Goal: Task Accomplishment & Management: Manage account settings

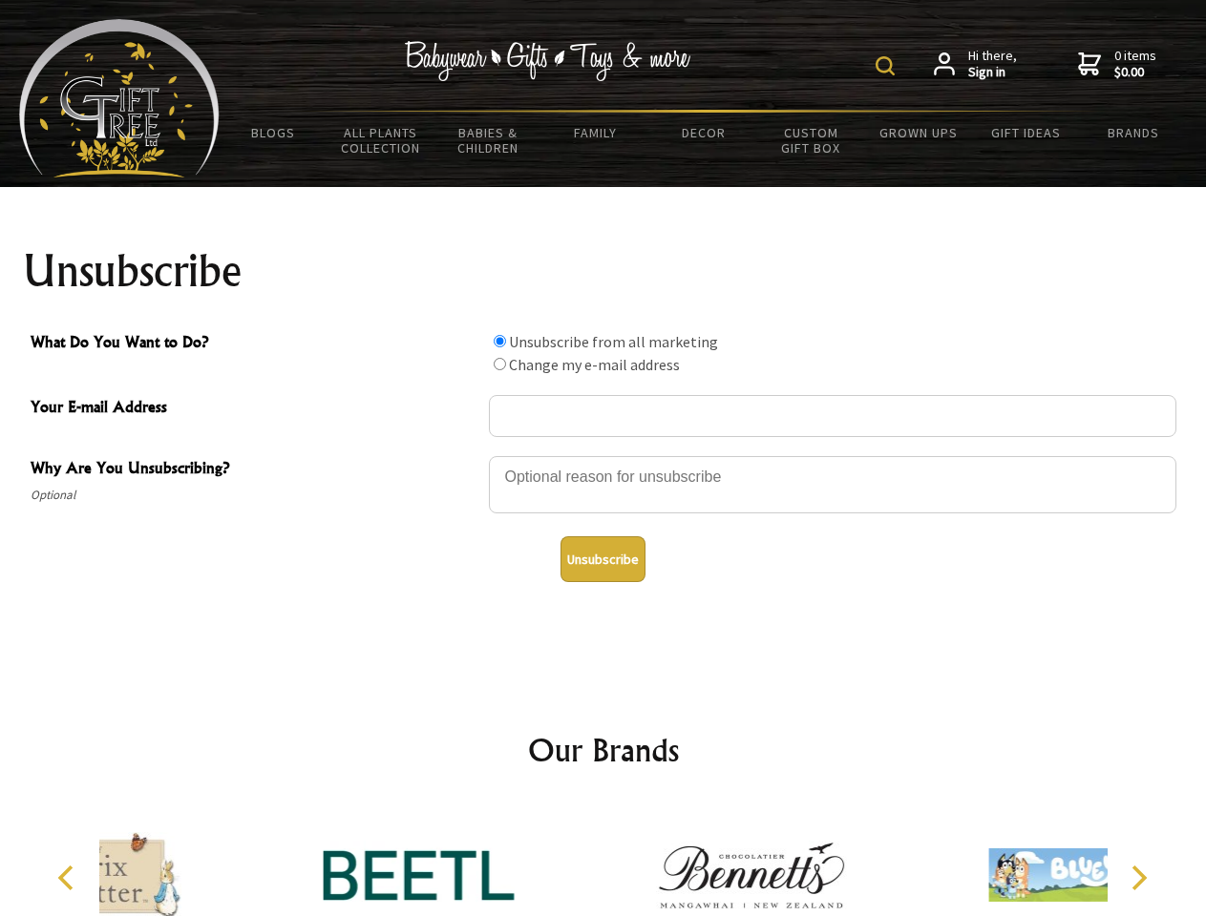
click at [888, 66] on img at bounding box center [884, 65] width 19 height 19
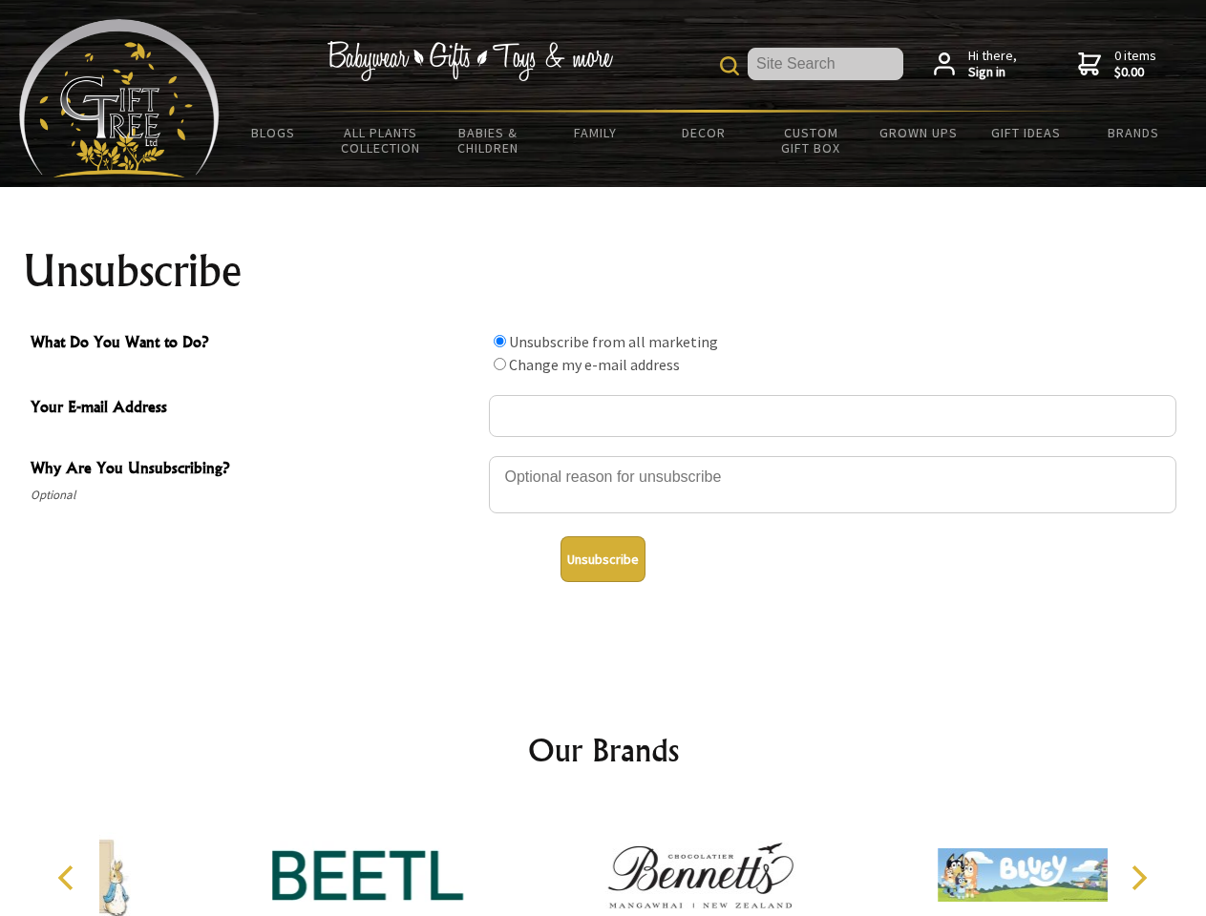
click at [603, 455] on div at bounding box center [832, 487] width 687 height 67
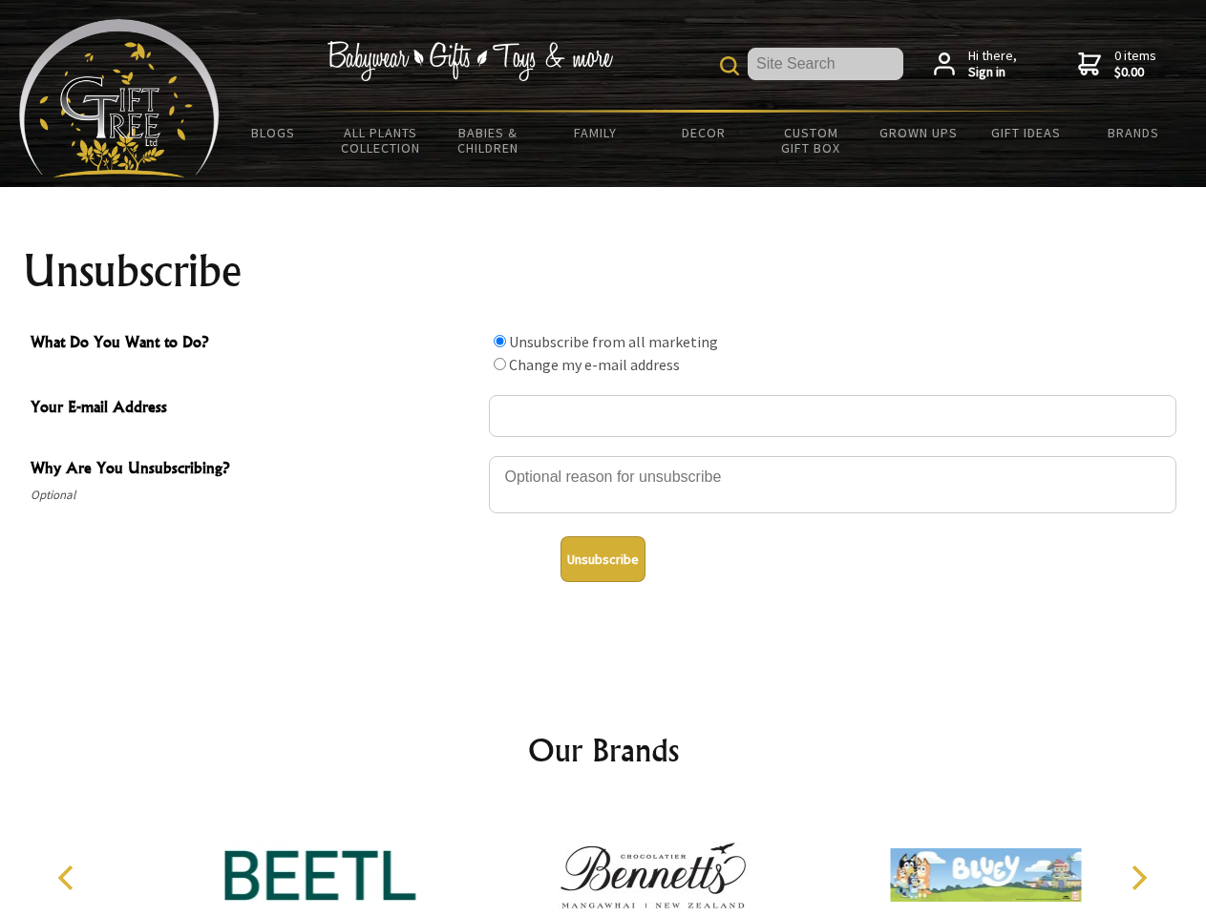
click at [499, 341] on input "What Do You Want to Do?" at bounding box center [500, 341] width 12 height 12
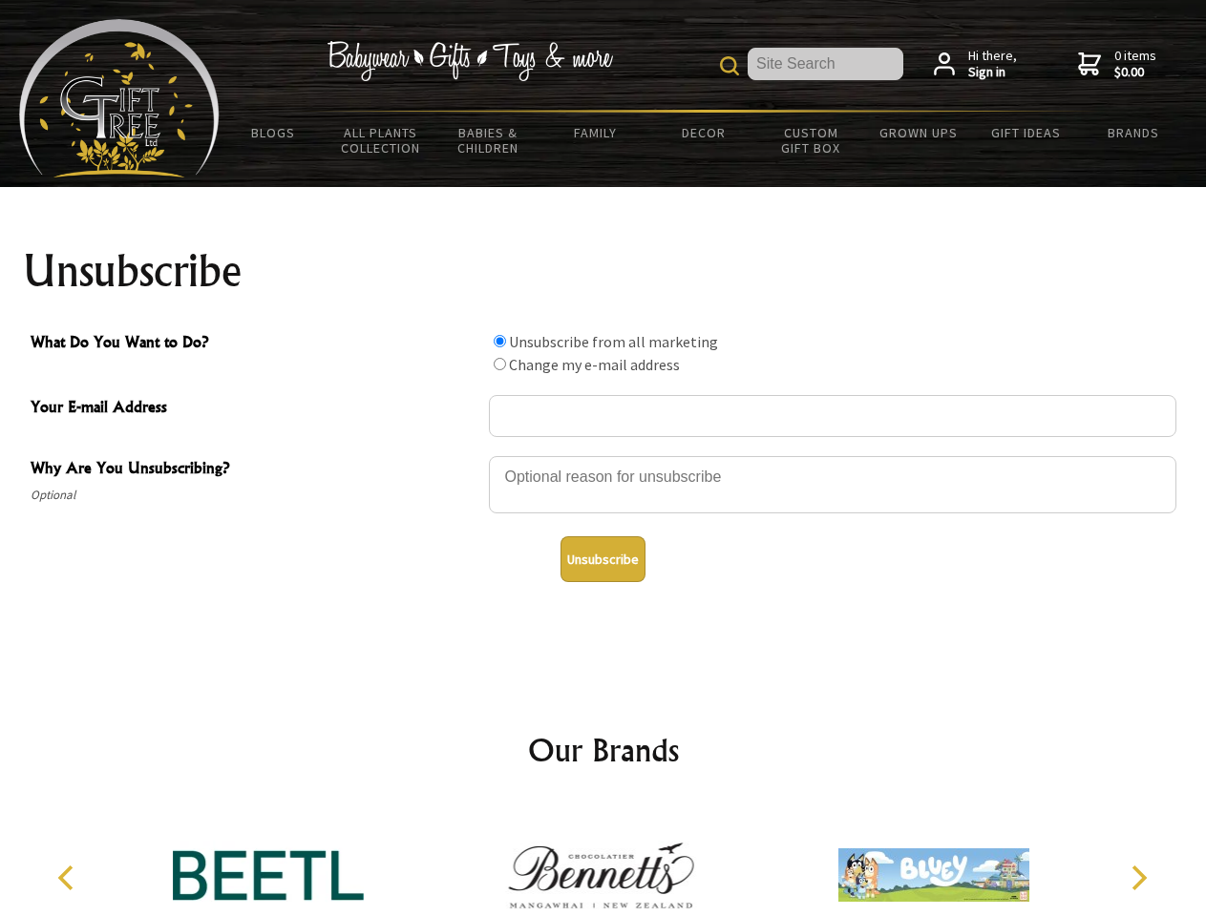
click at [499, 364] on input "What Do You Want to Do?" at bounding box center [500, 364] width 12 height 12
radio input "true"
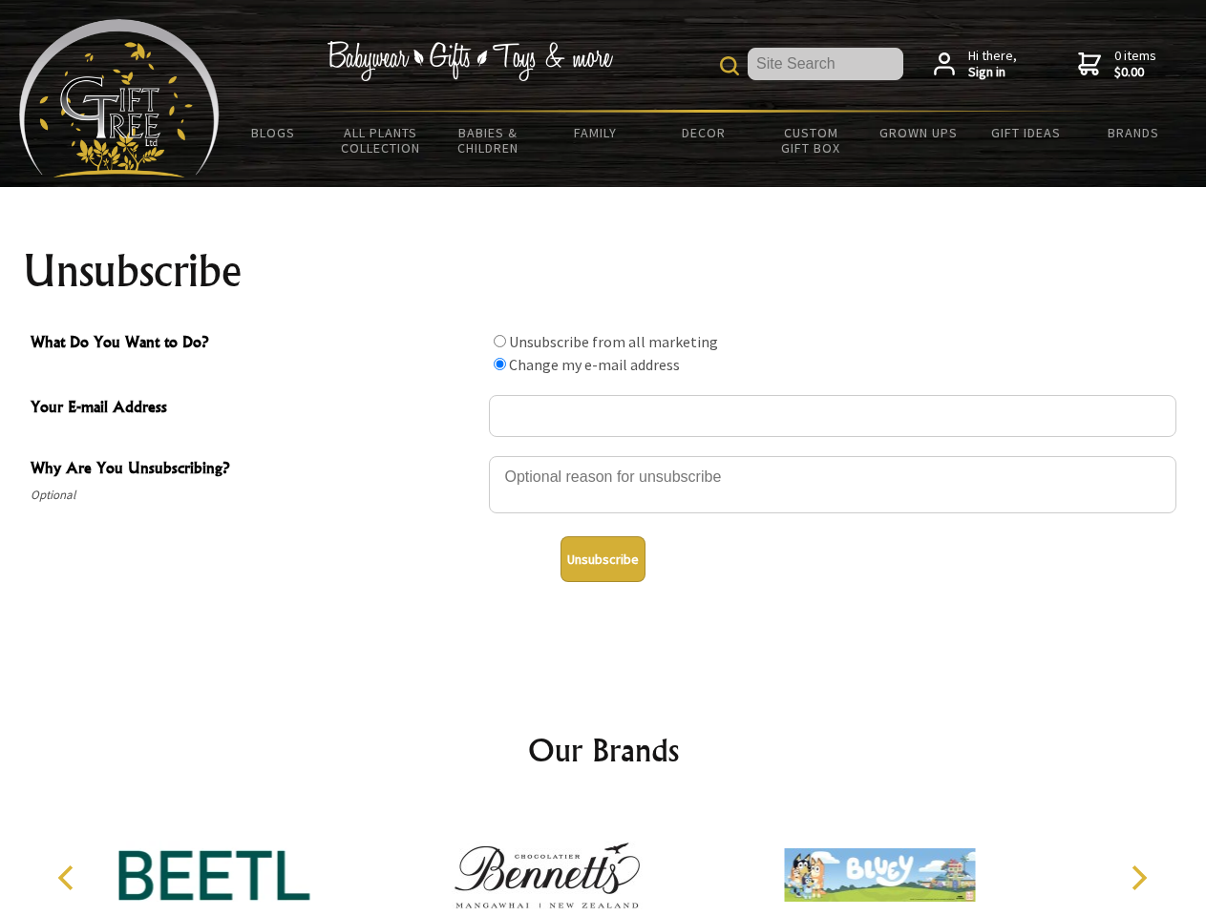
click at [602, 559] on button "Unsubscribe" at bounding box center [602, 560] width 85 height 46
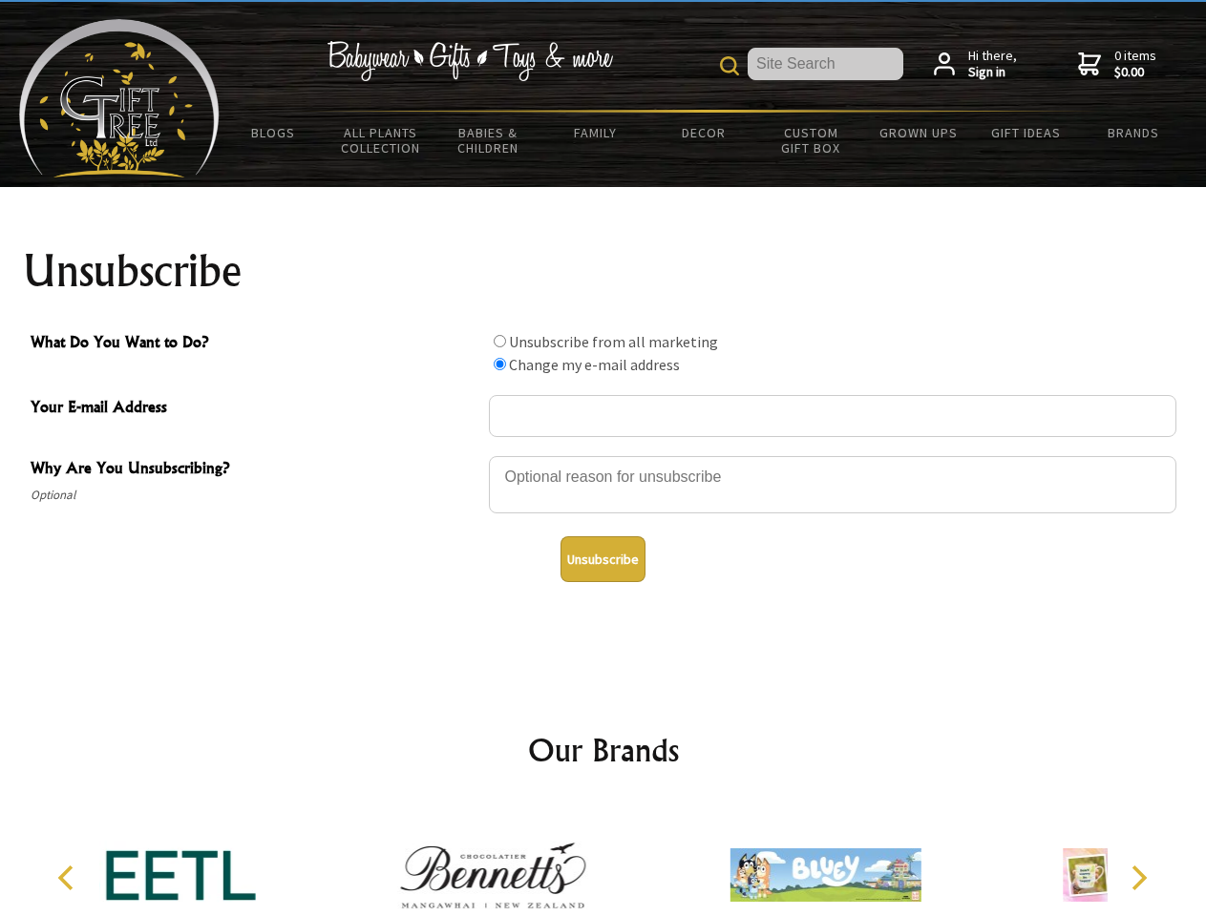
click at [603, 860] on div at bounding box center [492, 878] width 332 height 149
click at [69, 878] on icon "Previous" at bounding box center [67, 878] width 25 height 25
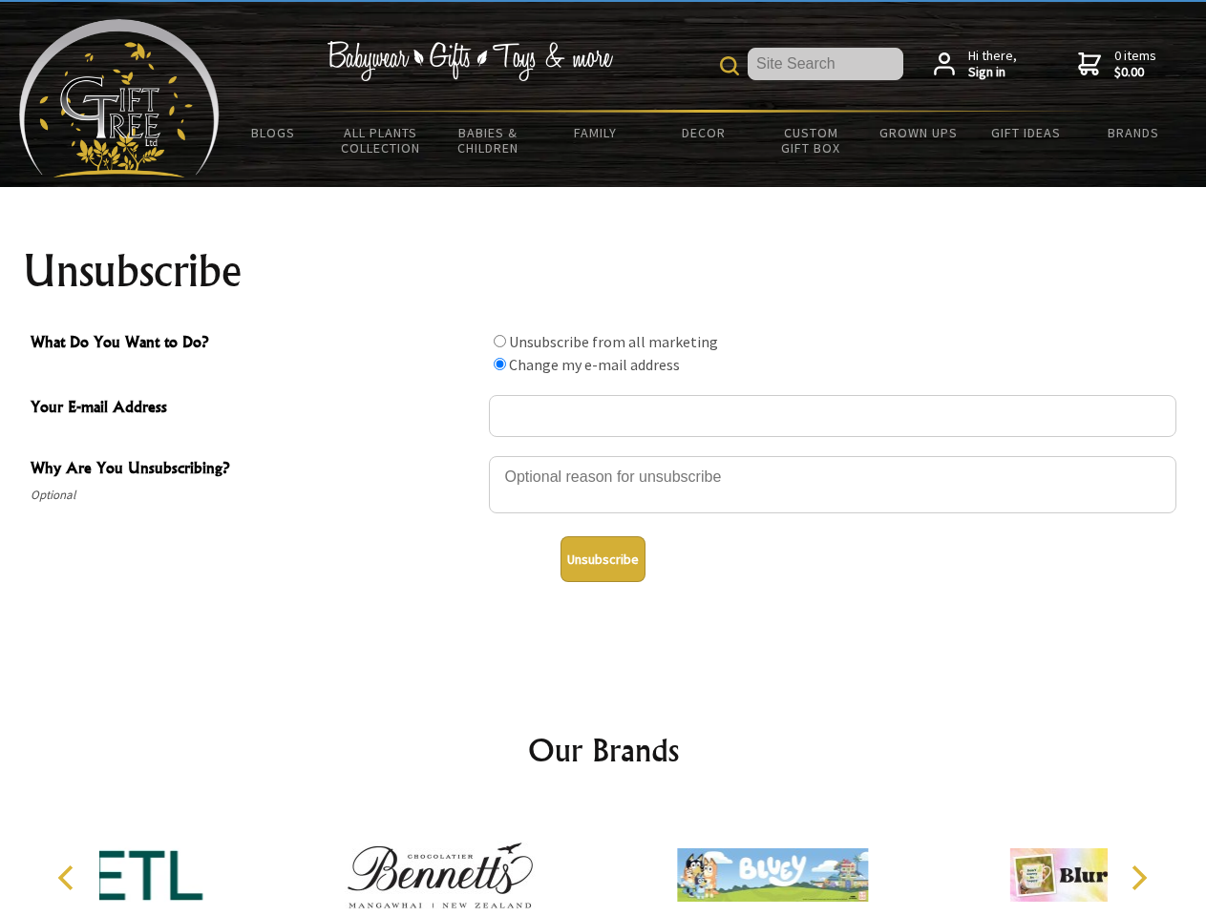
click at [1138, 878] on icon "Next" at bounding box center [1137, 878] width 25 height 25
